Goal: Information Seeking & Learning: Learn about a topic

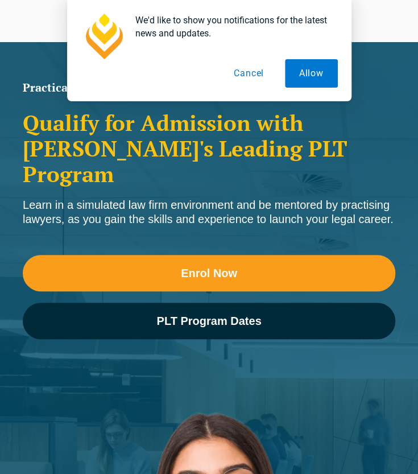
click at [245, 76] on button "Cancel" at bounding box center [249, 73] width 59 height 28
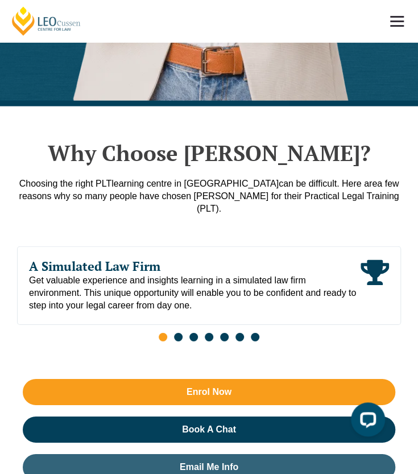
scroll to position [822, 0]
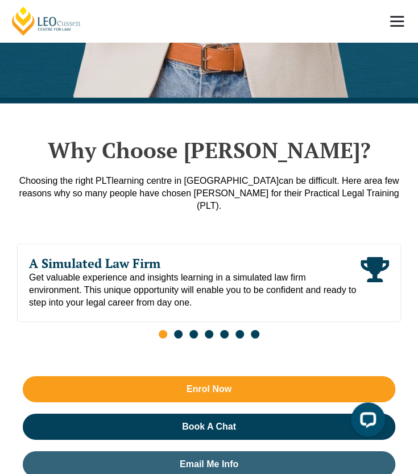
click at [397, 20] on span at bounding box center [397, 21] width 14 height 2
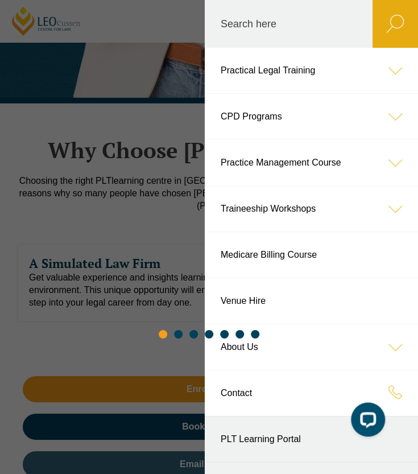
click at [387, 72] on icon at bounding box center [396, 71] width 46 height 46
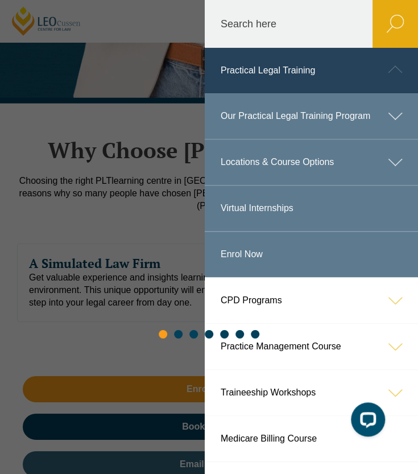
click at [378, 115] on icon at bounding box center [396, 116] width 46 height 46
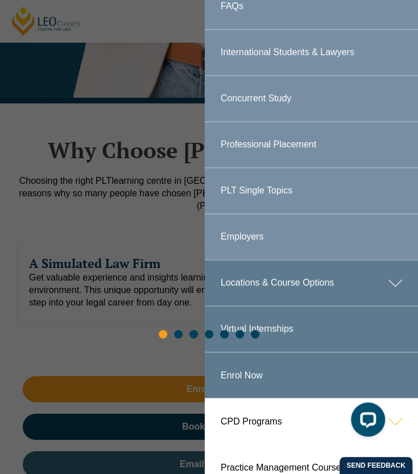
scroll to position [296, 0]
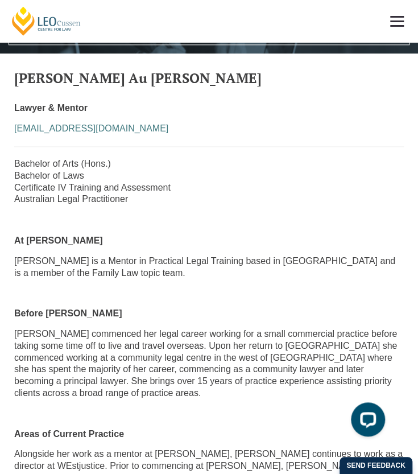
scroll to position [401, 0]
